Goal: Information Seeking & Learning: Learn about a topic

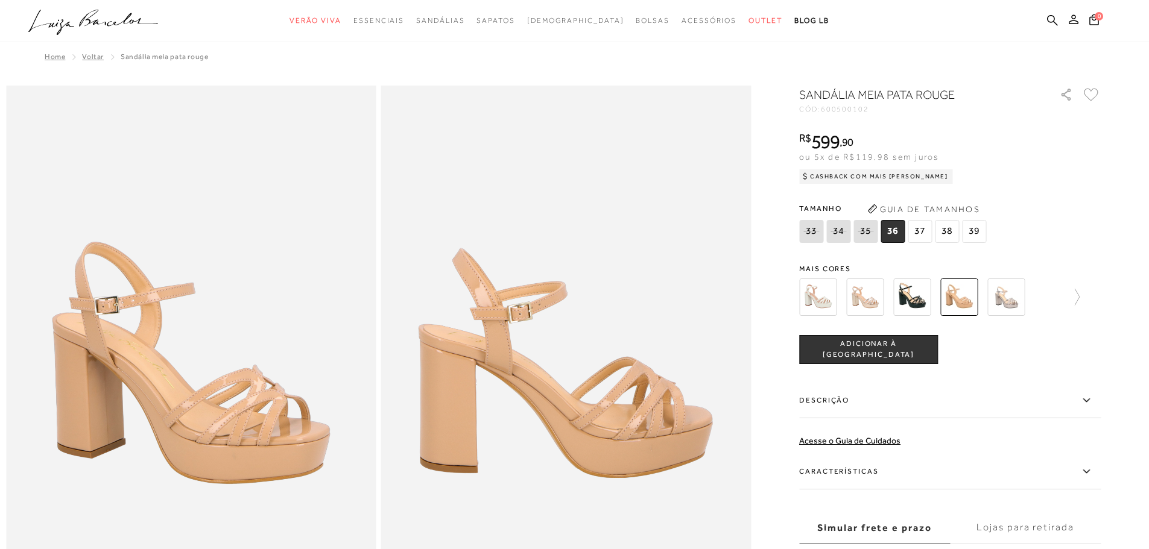
click at [859, 292] on img at bounding box center [864, 297] width 37 height 37
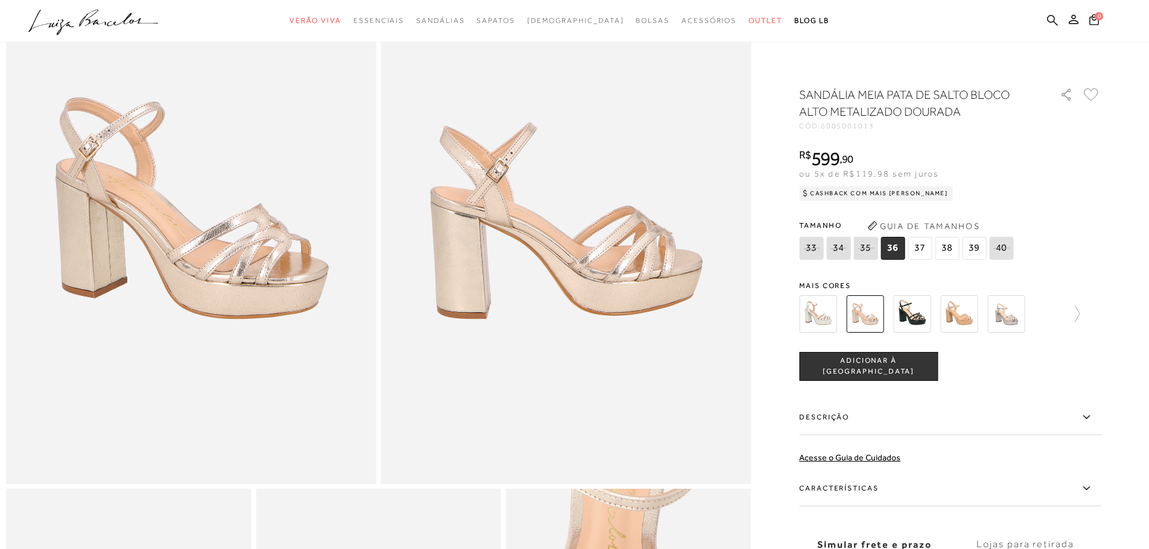
scroll to position [241, 0]
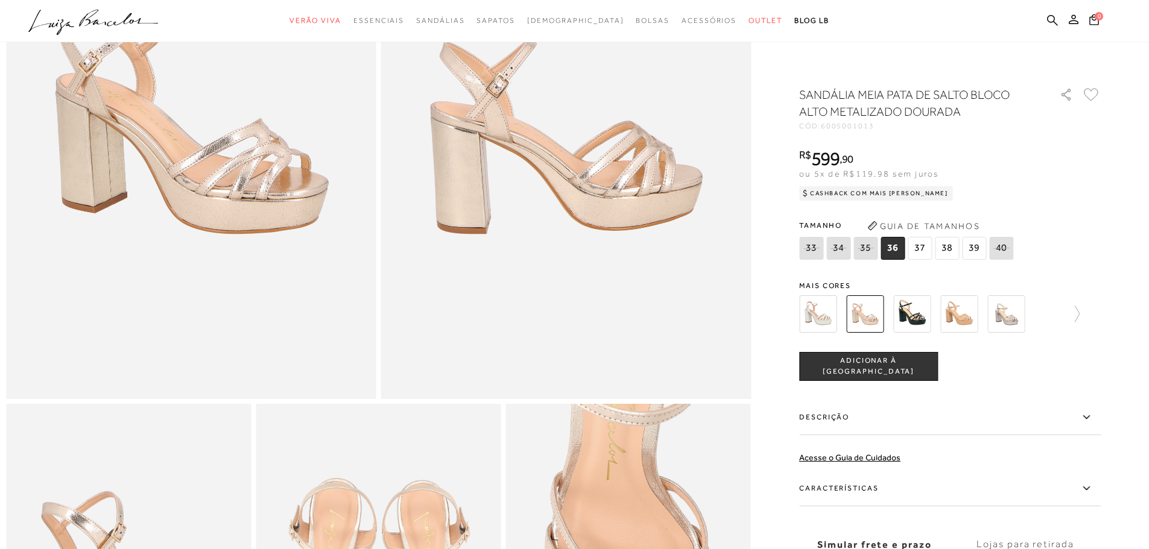
click at [867, 492] on label "Características" at bounding box center [950, 489] width 302 height 35
click at [0, 0] on input "Características" at bounding box center [0, 0] width 0 height 0
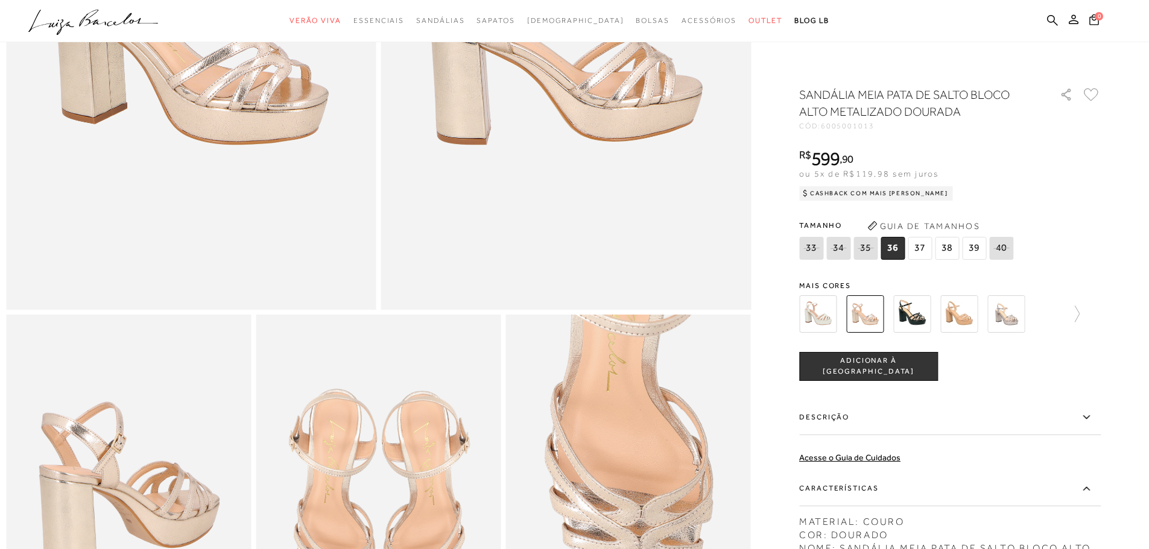
scroll to position [362, 0]
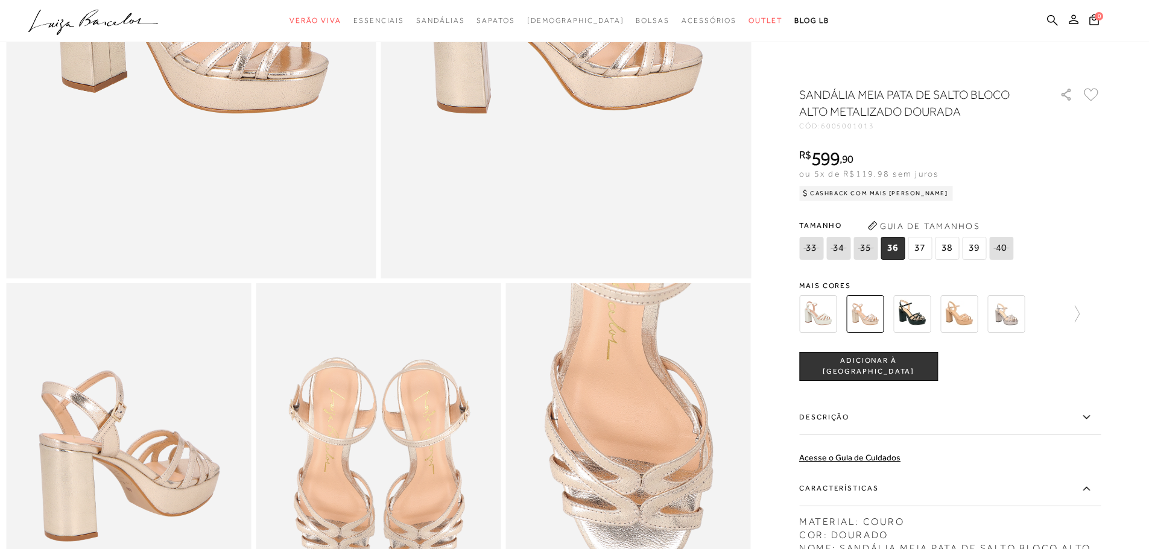
click at [856, 420] on label "Descrição" at bounding box center [950, 417] width 302 height 35
click at [0, 0] on input "Descrição" at bounding box center [0, 0] width 0 height 0
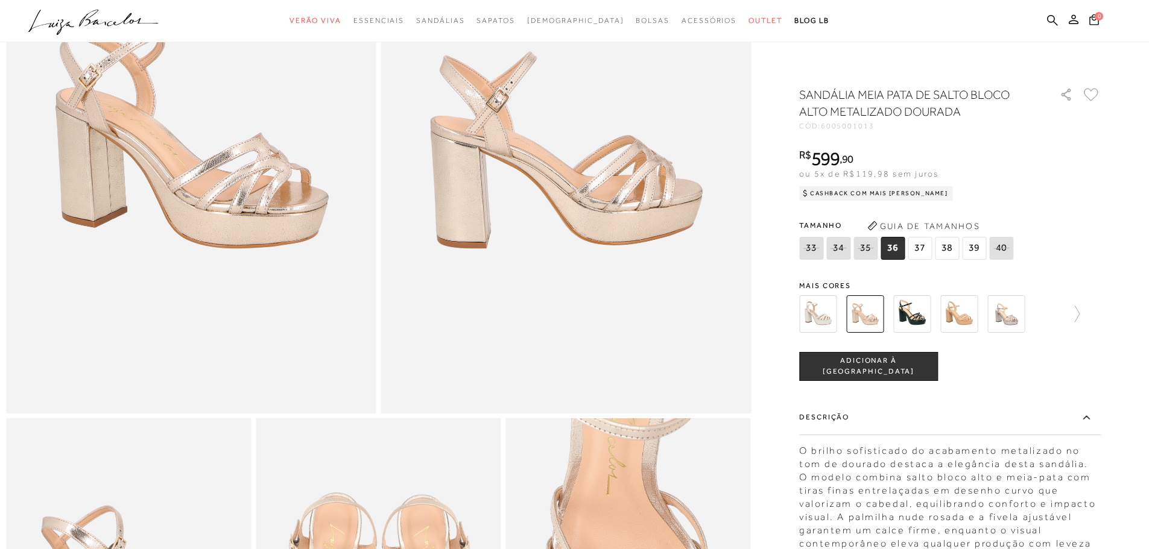
scroll to position [0, 0]
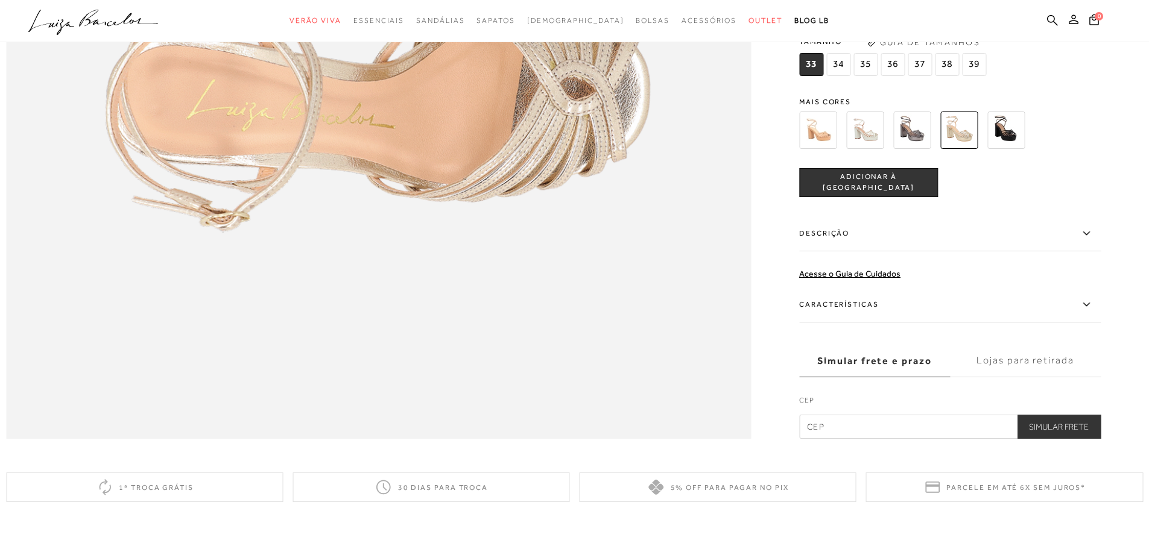
scroll to position [1665, 0]
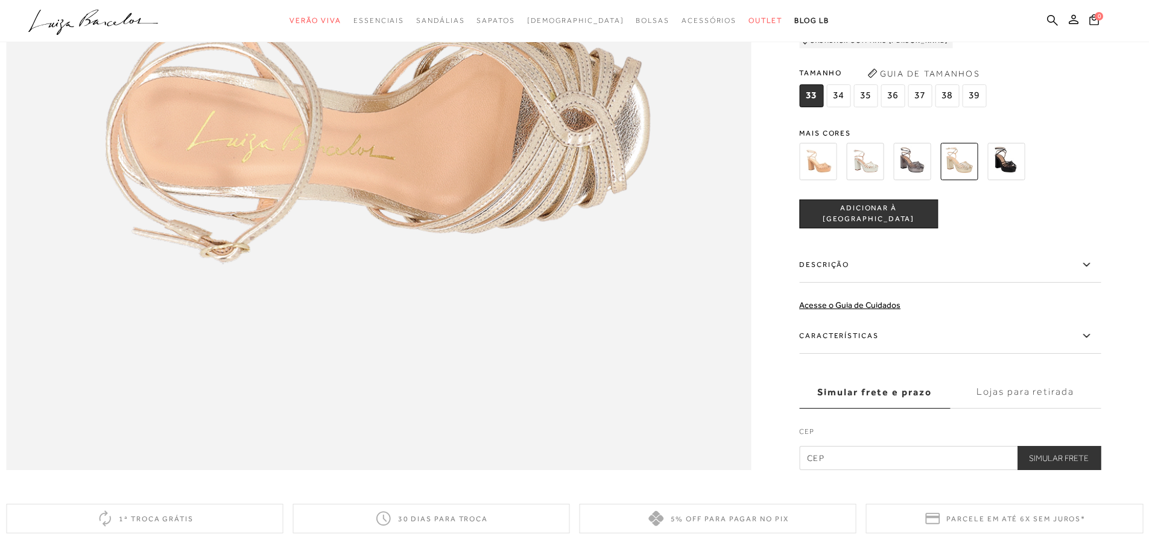
click at [875, 354] on label "Características" at bounding box center [950, 336] width 302 height 35
click at [0, 0] on input "Características" at bounding box center [0, 0] width 0 height 0
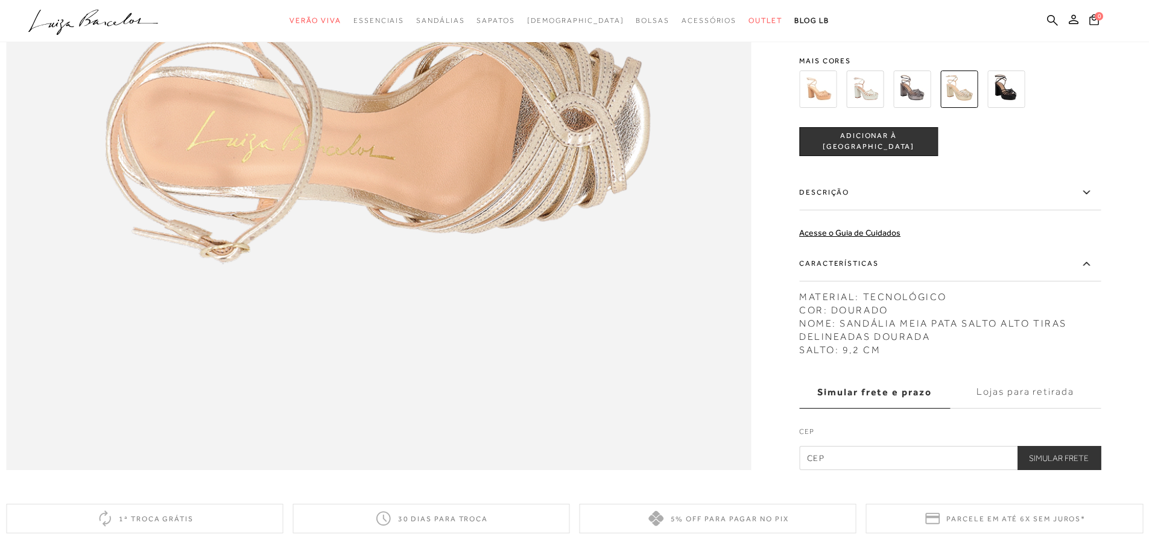
click at [1092, 271] on icon at bounding box center [1086, 263] width 14 height 15
click at [0, 0] on input "Características" at bounding box center [0, 0] width 0 height 0
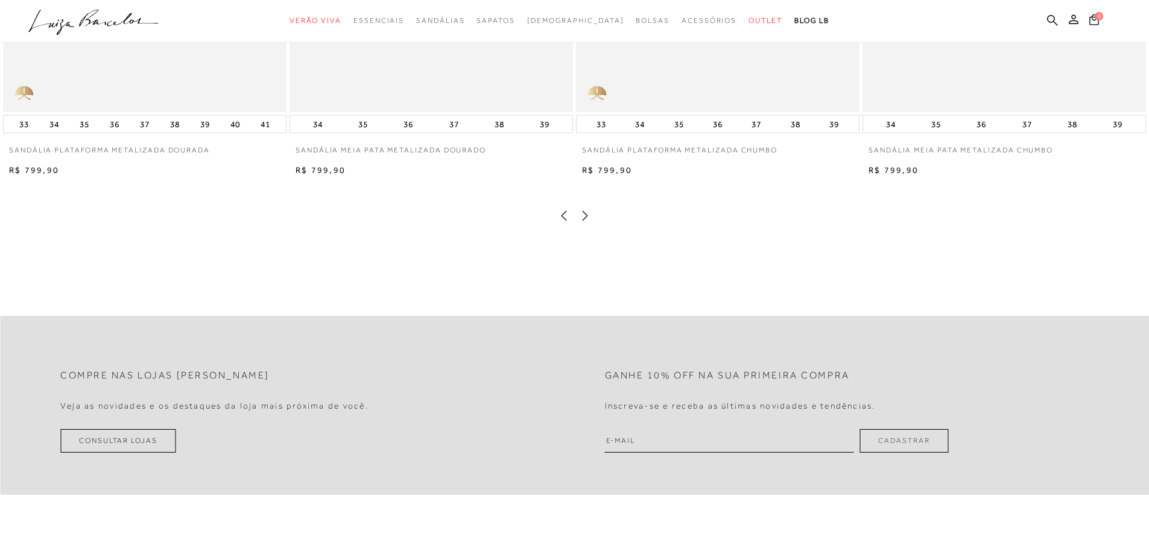
scroll to position [2774, 0]
